Goal: Task Accomplishment & Management: Manage account settings

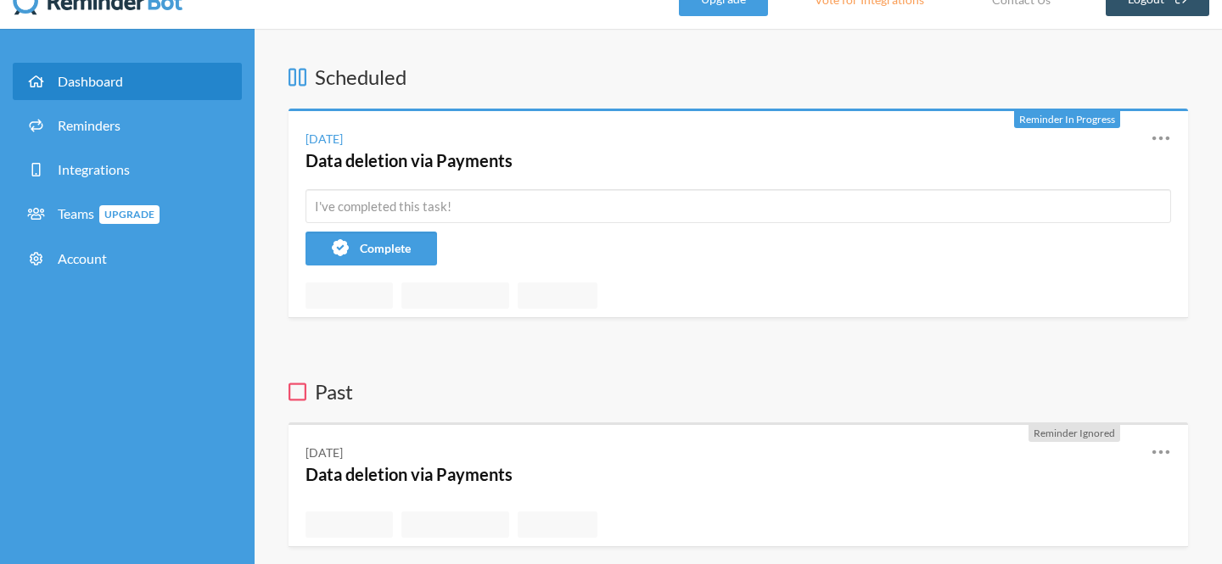
scroll to position [19, 0]
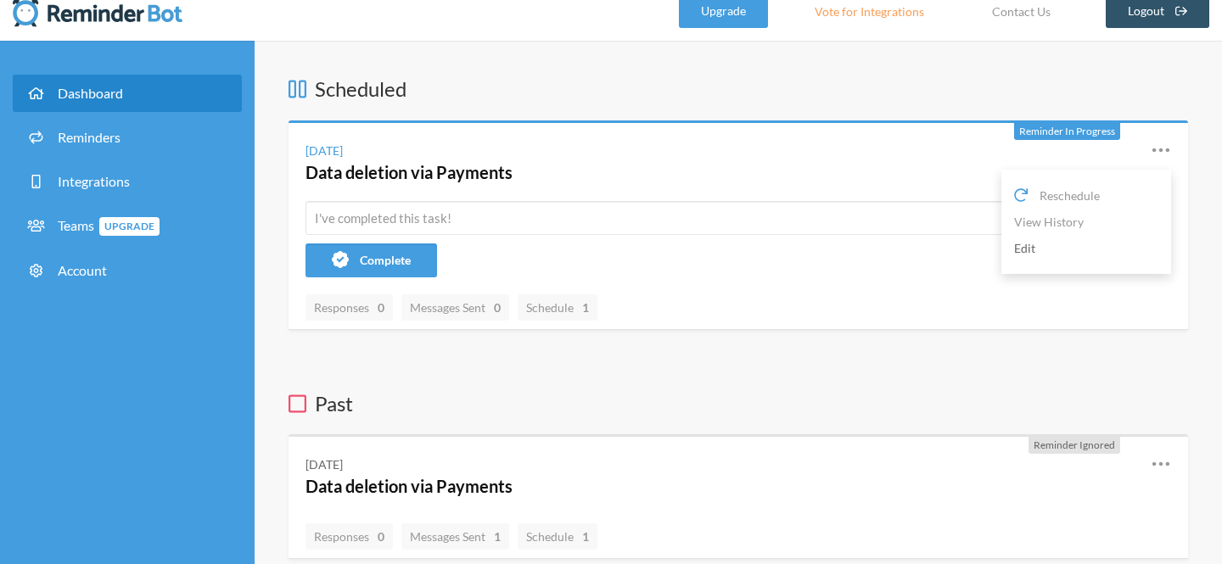
click at [1054, 250] on link "Edit" at bounding box center [1086, 248] width 144 height 26
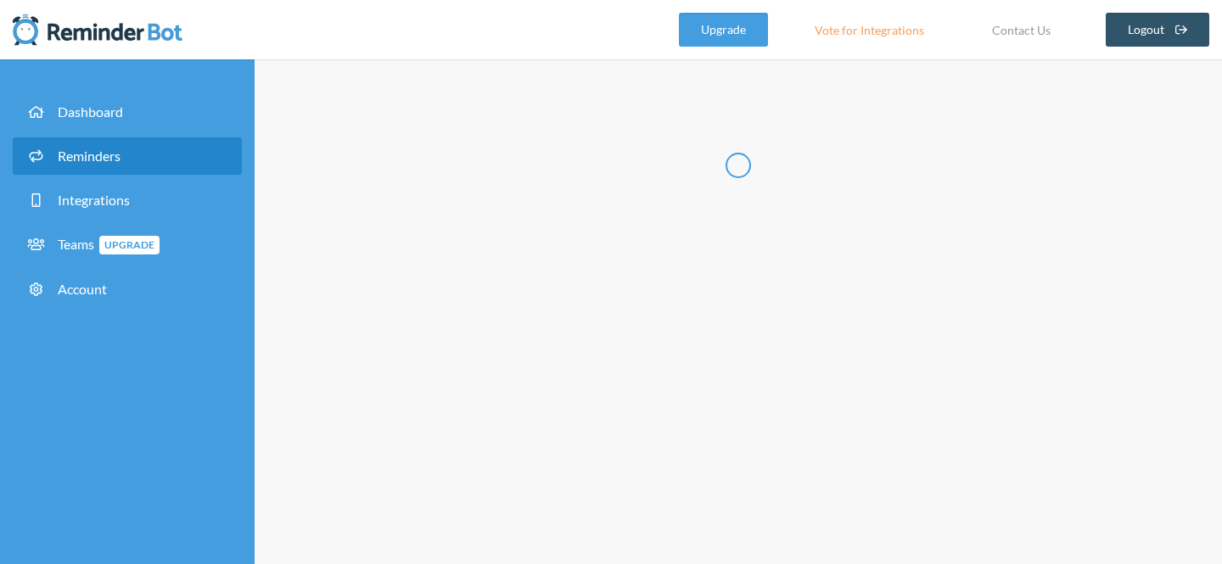
radio input "false"
radio input "true"
radio input "false"
radio input "true"
type input "Data deletion via Payments"
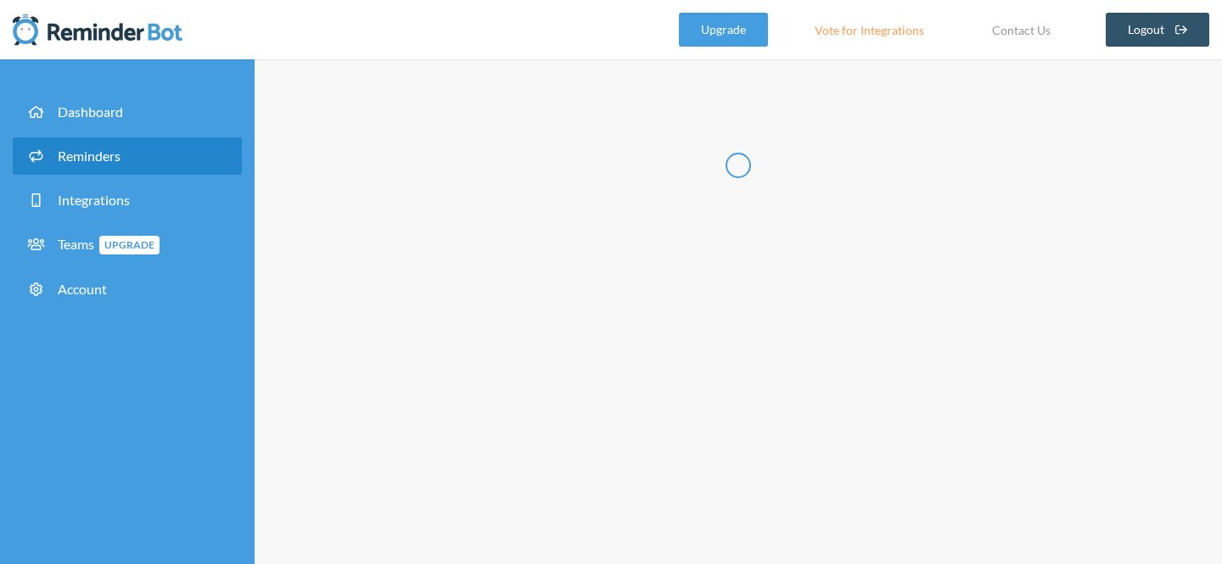
select select "15:00:00"
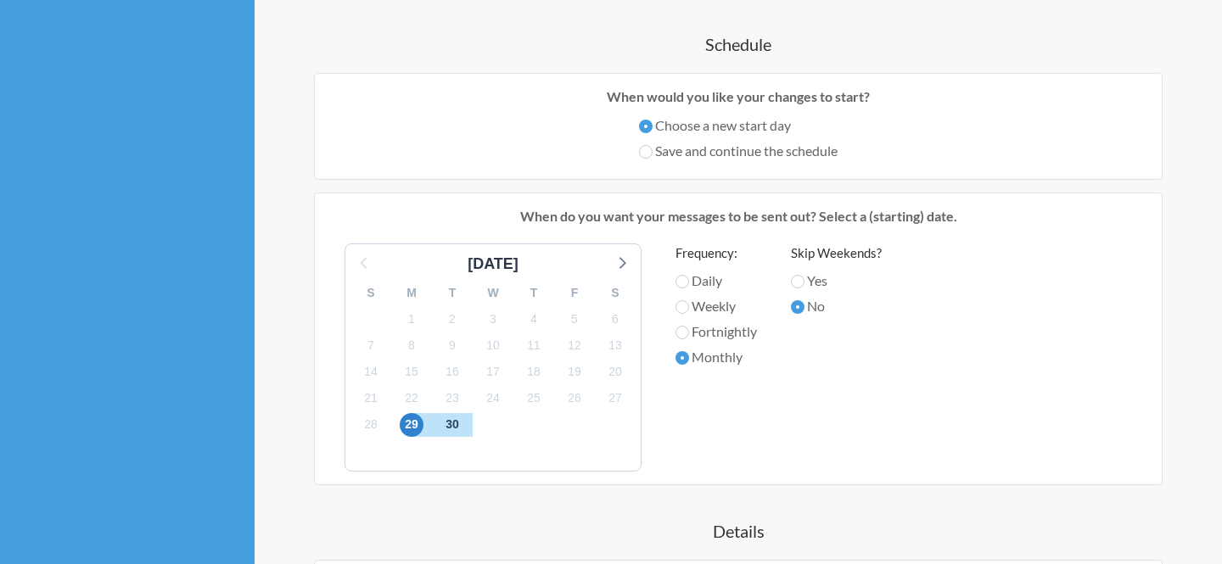
scroll to position [849, 0]
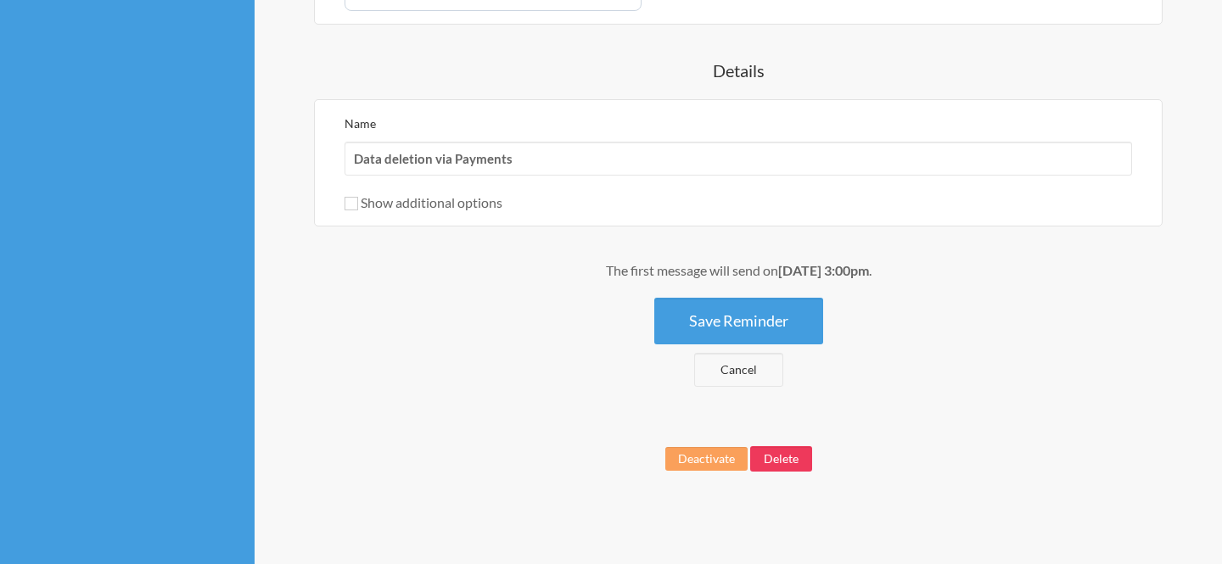
click at [790, 455] on button "Delete" at bounding box center [781, 459] width 62 height 25
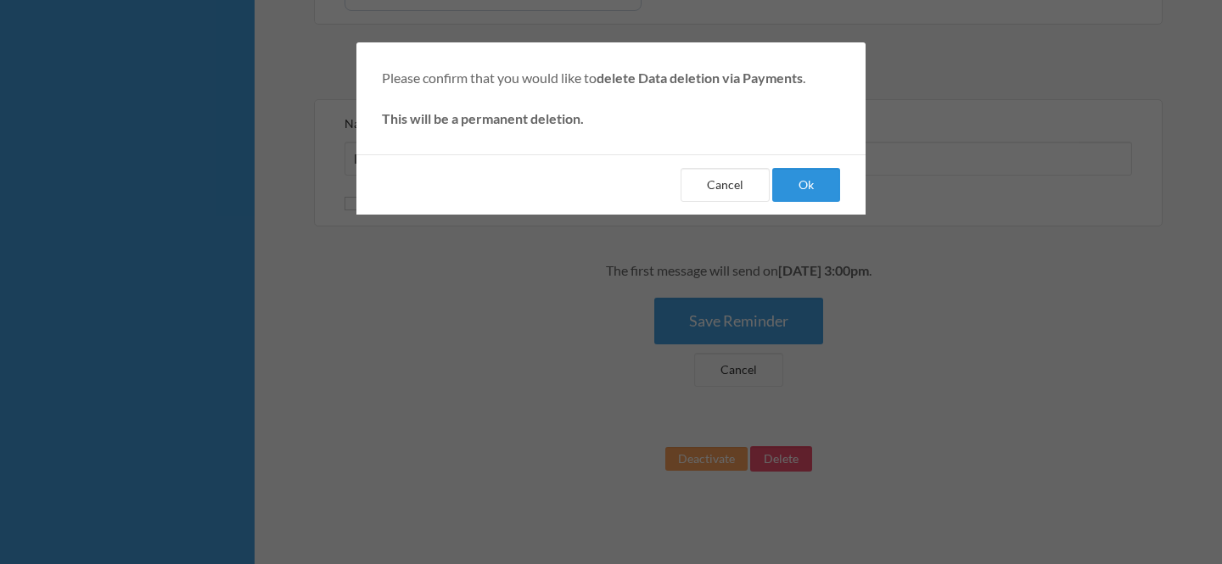
click at [810, 169] on button "Ok" at bounding box center [806, 185] width 68 height 34
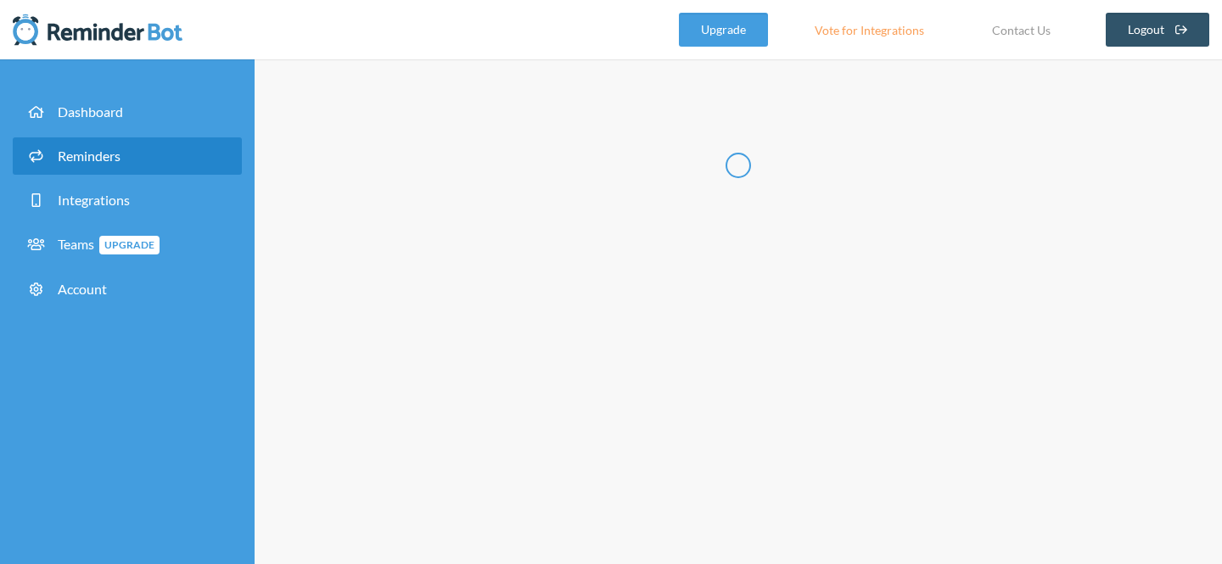
select select "07:30:00"
select select "08:30:00"
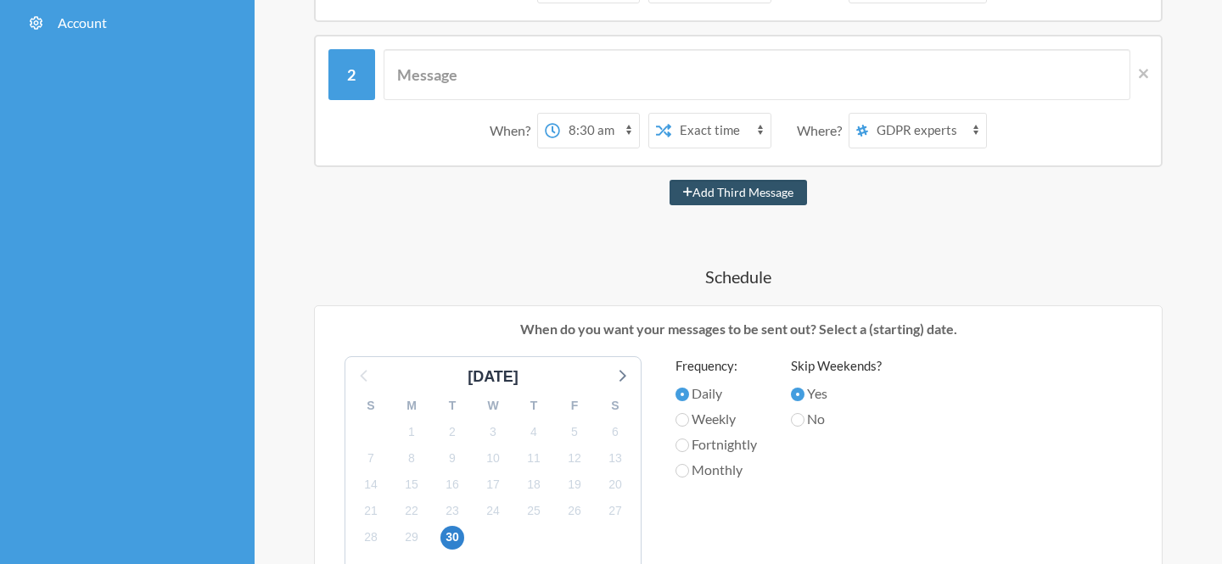
scroll to position [306, 0]
